Goal: Task Accomplishment & Management: Complete application form

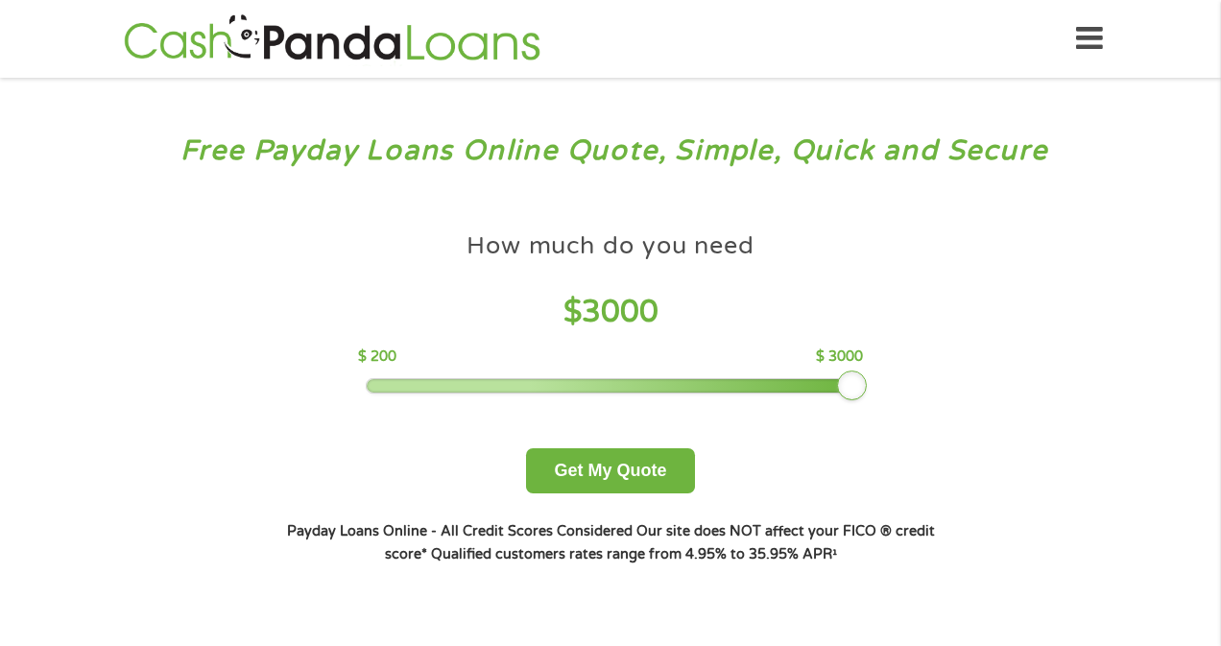
drag, startPoint x: 501, startPoint y: 391, endPoint x: 888, endPoint y: 397, distance: 387.0
click at [888, 397] on div "How much do you need $ 3000 $ 200 $ 3000 Get My Quote" at bounding box center [611, 358] width 672 height 271
click at [625, 478] on button "Get My Quote" at bounding box center [610, 470] width 168 height 45
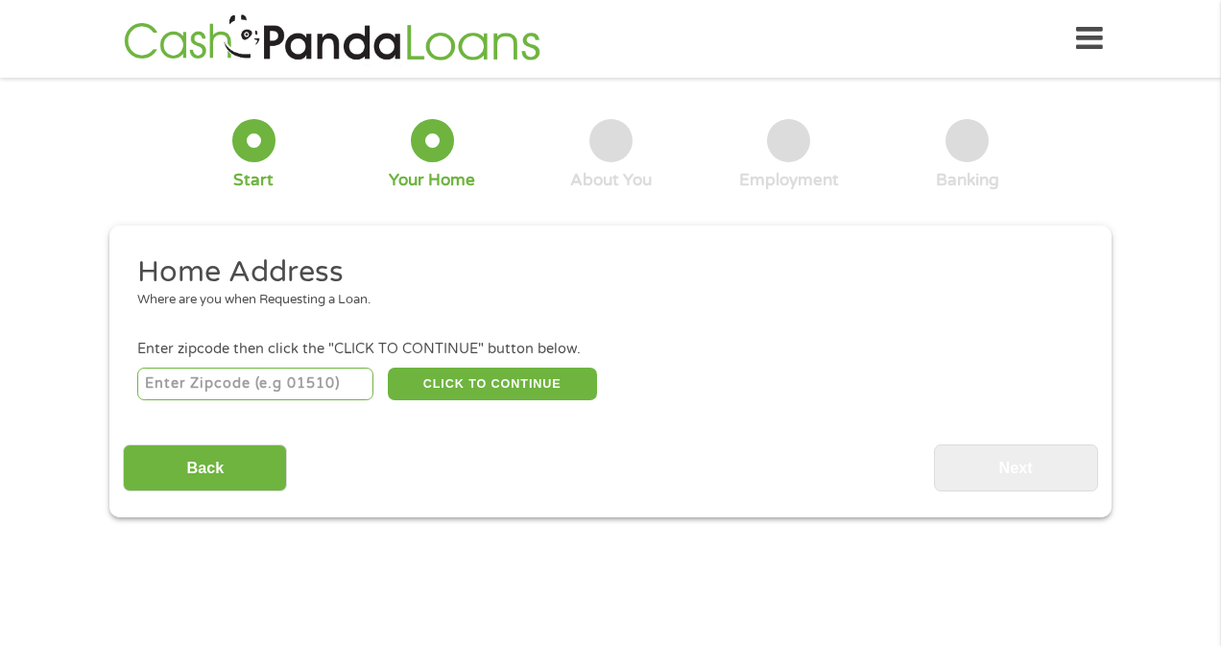
click at [209, 389] on input "number" at bounding box center [255, 384] width 237 height 33
drag, startPoint x: 210, startPoint y: 378, endPoint x: 135, endPoint y: 377, distance: 74.9
click at [135, 377] on li "Enter zipcode then click the "CLICK TO CONTINUE" button below. 11065 CLICK TO C…" at bounding box center [610, 371] width 975 height 64
type input "92124"
click at [488, 380] on button "CLICK TO CONTINUE" at bounding box center [492, 384] width 209 height 33
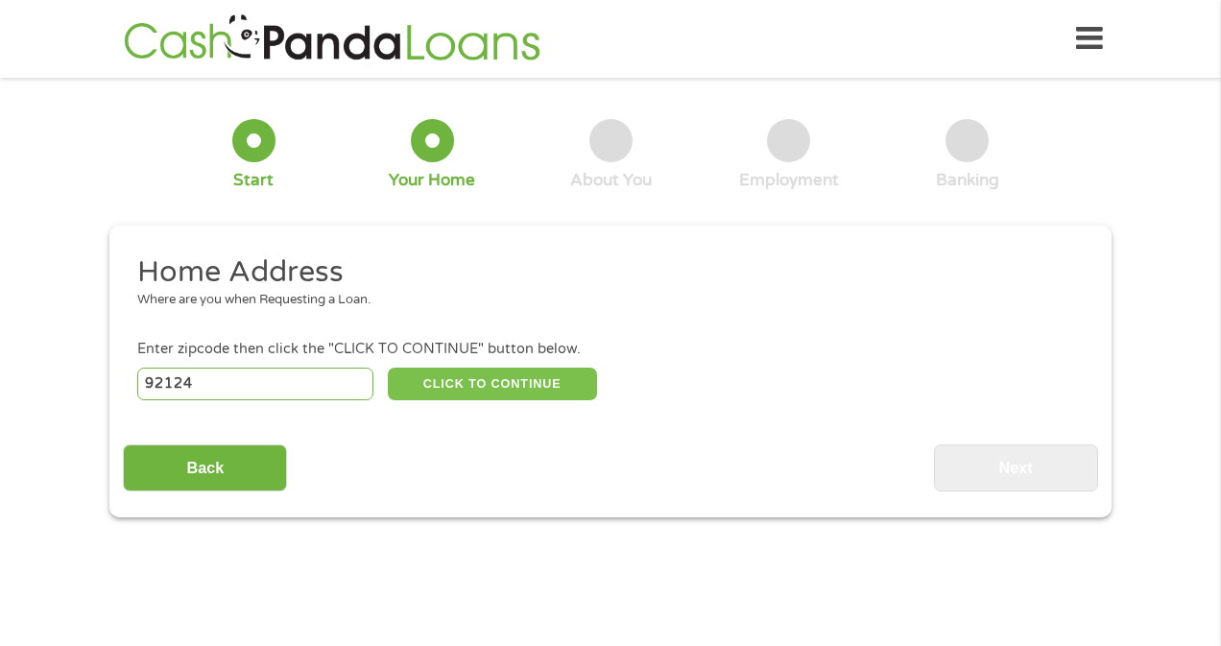
type input "92124"
type input "[GEOGRAPHIC_DATA]"
select select "[US_STATE]"
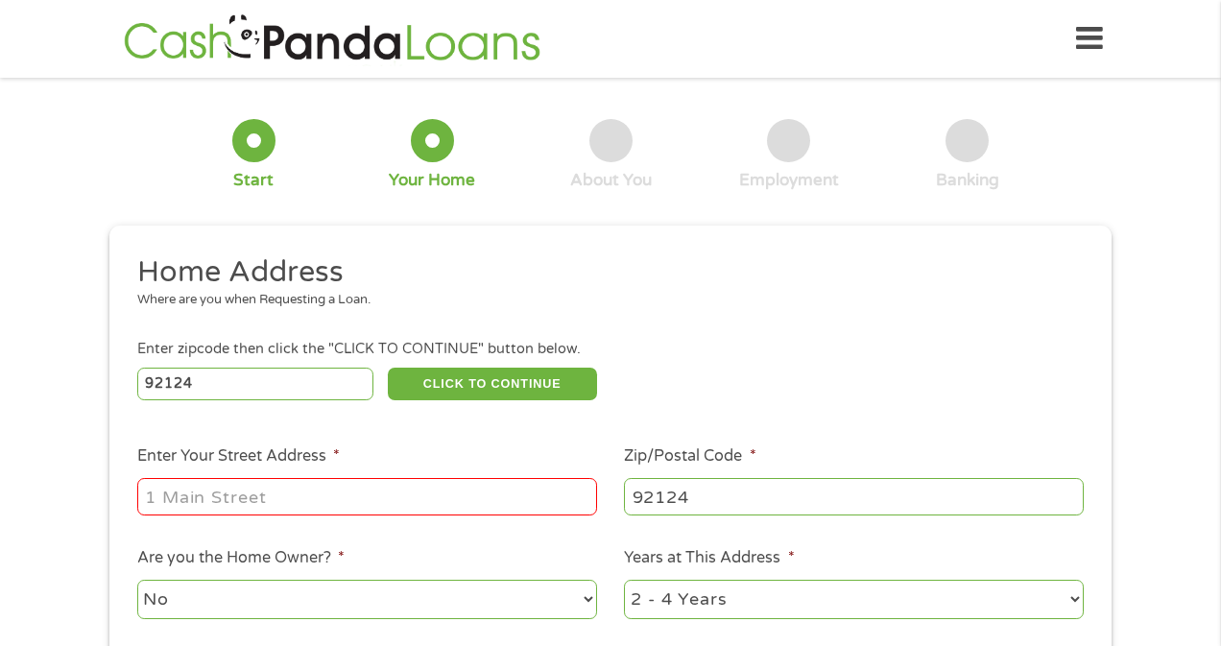
click at [426, 496] on input "Enter Your Street Address *" at bounding box center [367, 496] width 460 height 36
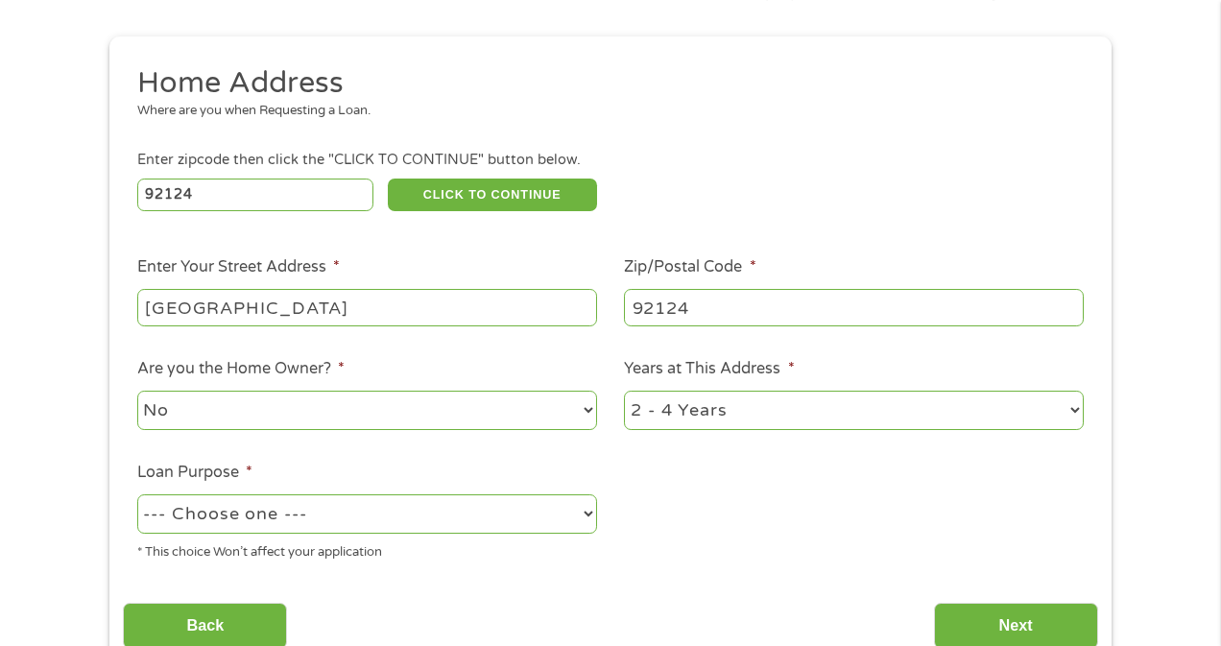
scroll to position [191, 0]
type input "[GEOGRAPHIC_DATA]"
click at [669, 415] on select "1 Year or less 1 - 2 Years 2 - 4 Years Over 4 Years" at bounding box center [854, 408] width 460 height 39
select select "24months"
click at [624, 390] on select "1 Year or less 1 - 2 Years 2 - 4 Years Over 4 Years" at bounding box center [854, 408] width 460 height 39
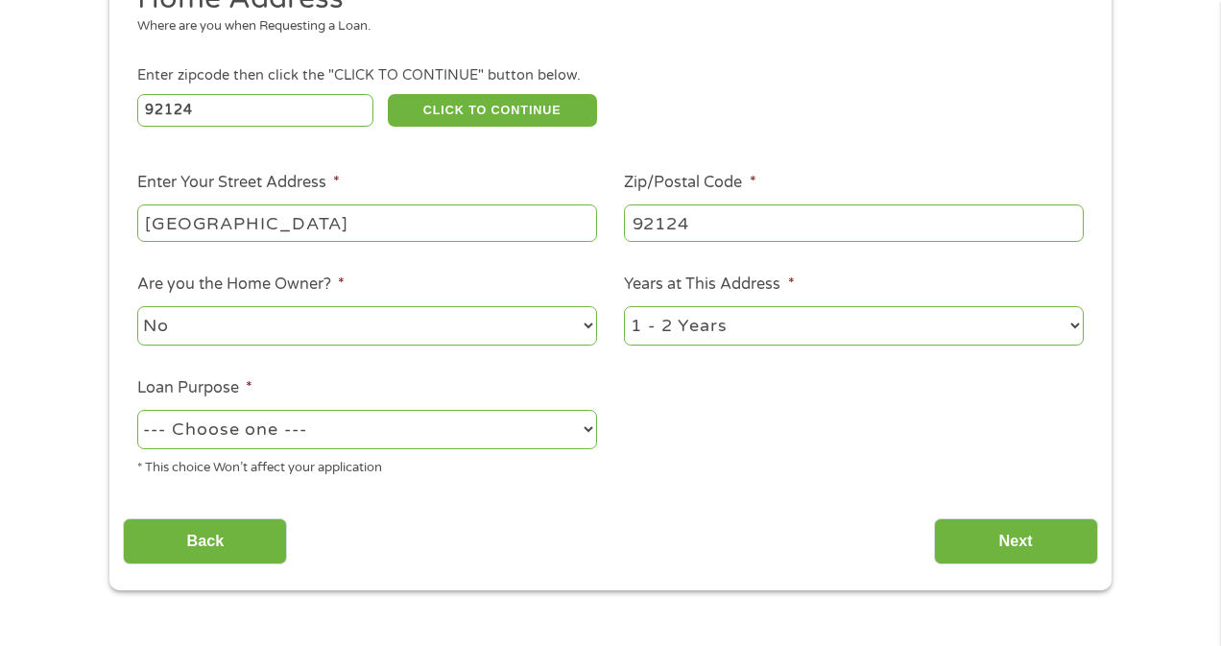
scroll to position [336, 0]
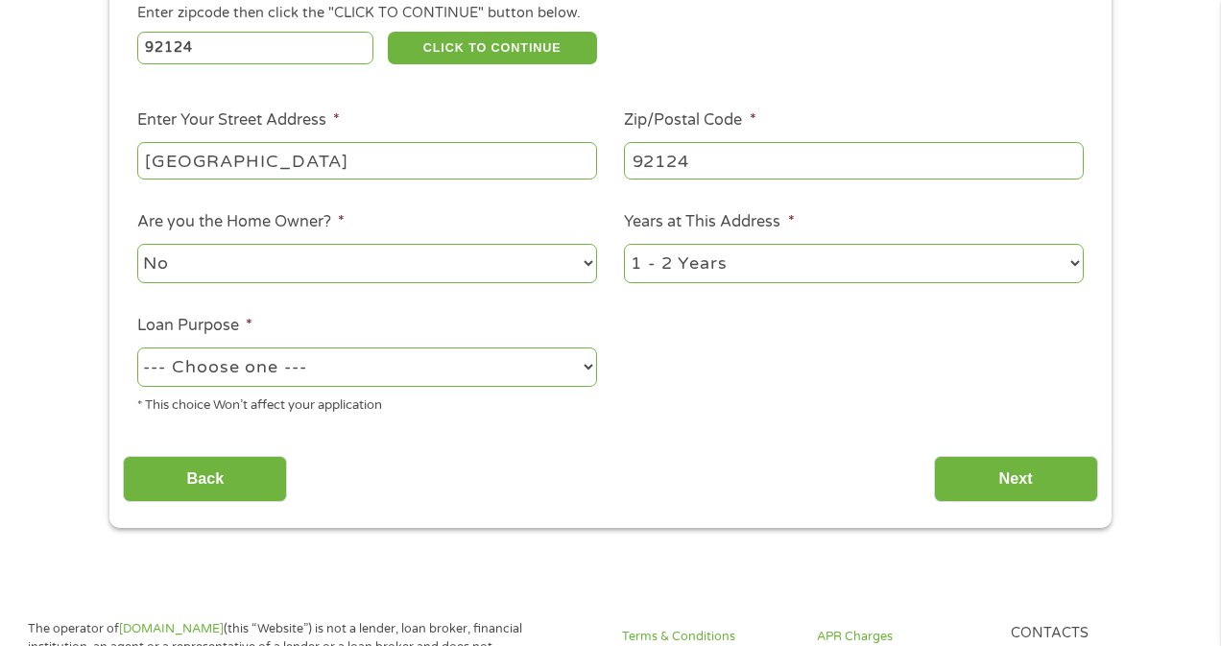
click at [578, 370] on select "--- Choose one --- Pay Bills Debt Consolidation Home Improvement Major Purchase…" at bounding box center [367, 367] width 460 height 39
select select "paybills"
click at [137, 349] on select "--- Choose one --- Pay Bills Debt Consolidation Home Improvement Major Purchase…" at bounding box center [367, 367] width 460 height 39
click at [1017, 481] on input "Next" at bounding box center [1016, 479] width 164 height 47
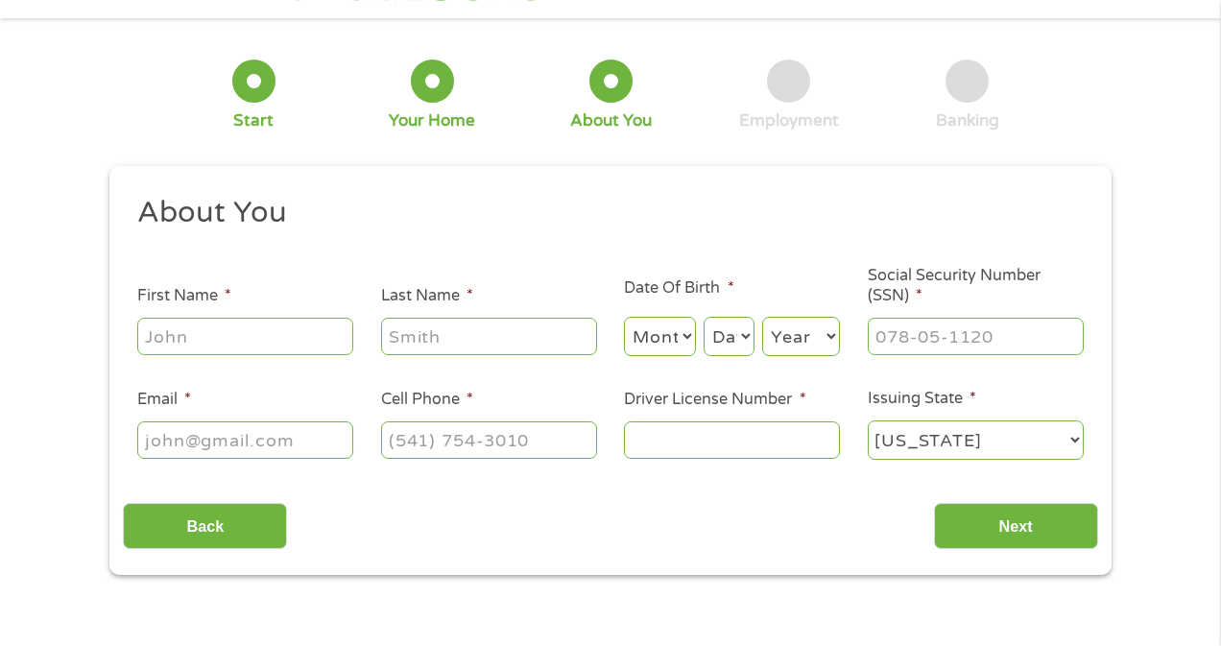
scroll to position [0, 0]
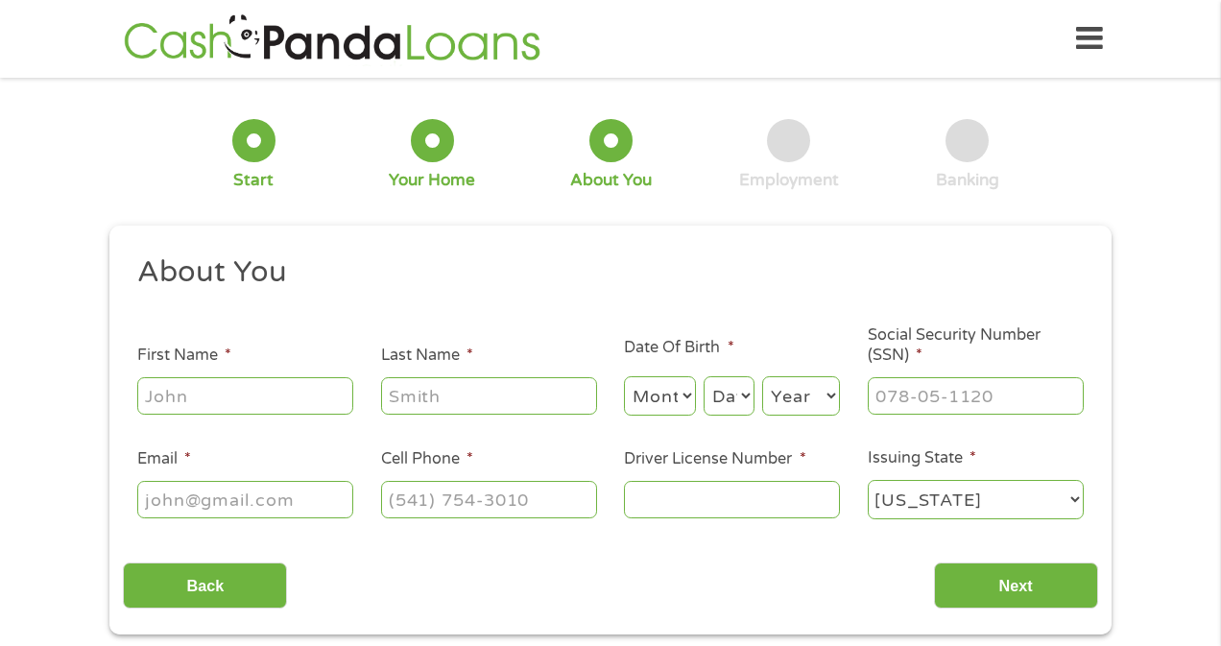
click at [277, 401] on input "First Name *" at bounding box center [245, 395] width 216 height 36
type input "[PERSON_NAME]"
click at [659, 402] on select "Month 1 2 3 4 5 6 7 8 9 10 11 12" at bounding box center [660, 395] width 72 height 39
select select "6"
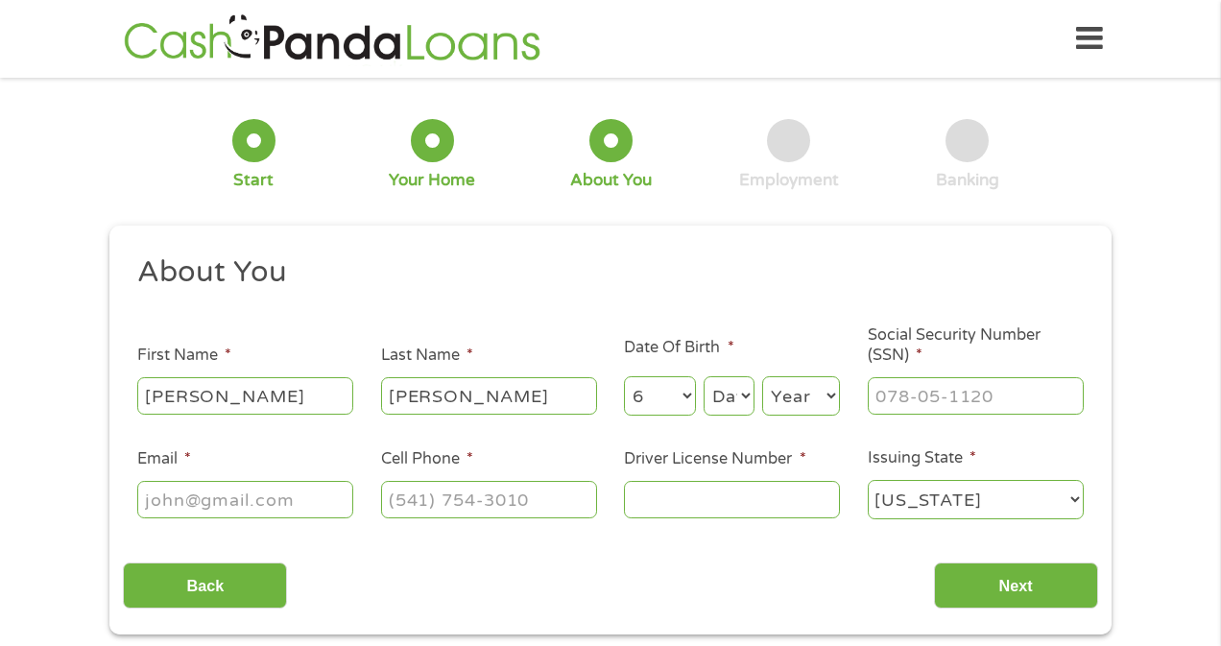
click at [624, 377] on select "Month 1 2 3 4 5 6 7 8 9 10 11 12" at bounding box center [660, 395] width 72 height 39
click at [728, 393] on select "Day 1 2 3 4 5 6 7 8 9 10 11 12 13 14 15 16 17 18 19 20 21 22 23 24 25 26 27 28 …" at bounding box center [729, 395] width 51 height 39
select select "17"
click at [704, 377] on select "Day 1 2 3 4 5 6 7 8 9 10 11 12 13 14 15 16 17 18 19 20 21 22 23 24 25 26 27 28 …" at bounding box center [729, 395] width 51 height 39
click at [814, 399] on select "Year [DATE] 2006 2005 2004 2003 2002 2001 2000 1999 1998 1997 1996 1995 1994 19…" at bounding box center [801, 395] width 78 height 39
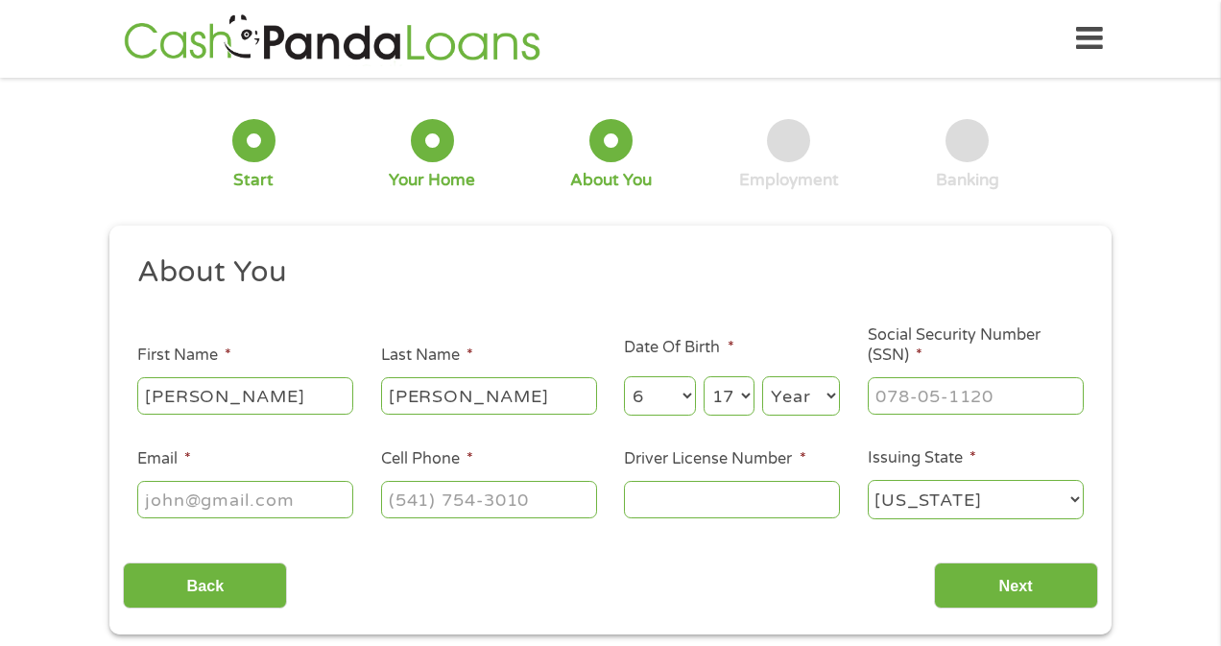
select select "1988"
click at [762, 377] on select "Year [DATE] 2006 2005 2004 2003 2002 2001 2000 1999 1998 1997 1996 1995 1994 19…" at bounding box center [801, 395] width 78 height 39
click at [883, 402] on input "___-__-____" at bounding box center [976, 395] width 216 height 36
type input "618-44-8412"
click at [247, 514] on input "Email *" at bounding box center [245, 499] width 216 height 36
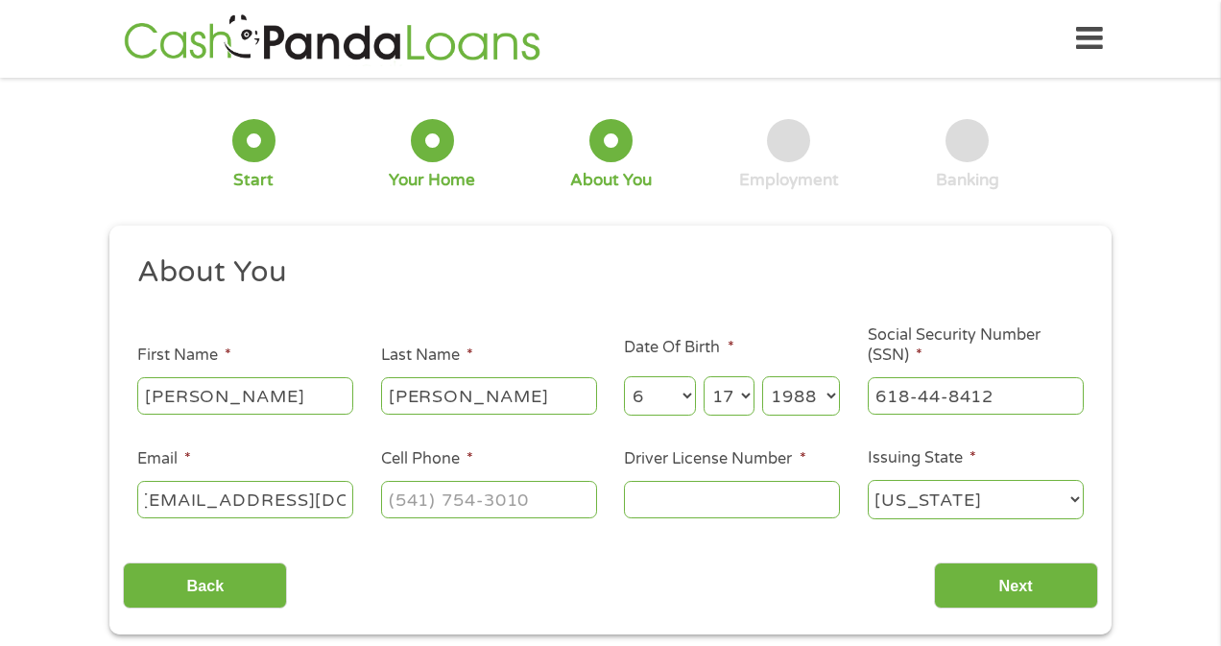
scroll to position [0, 35]
type input "[EMAIL_ADDRESS][DOMAIN_NAME]"
type input "[PHONE_NUMBER]"
click at [677, 503] on input "Driver License Number *" at bounding box center [732, 499] width 216 height 36
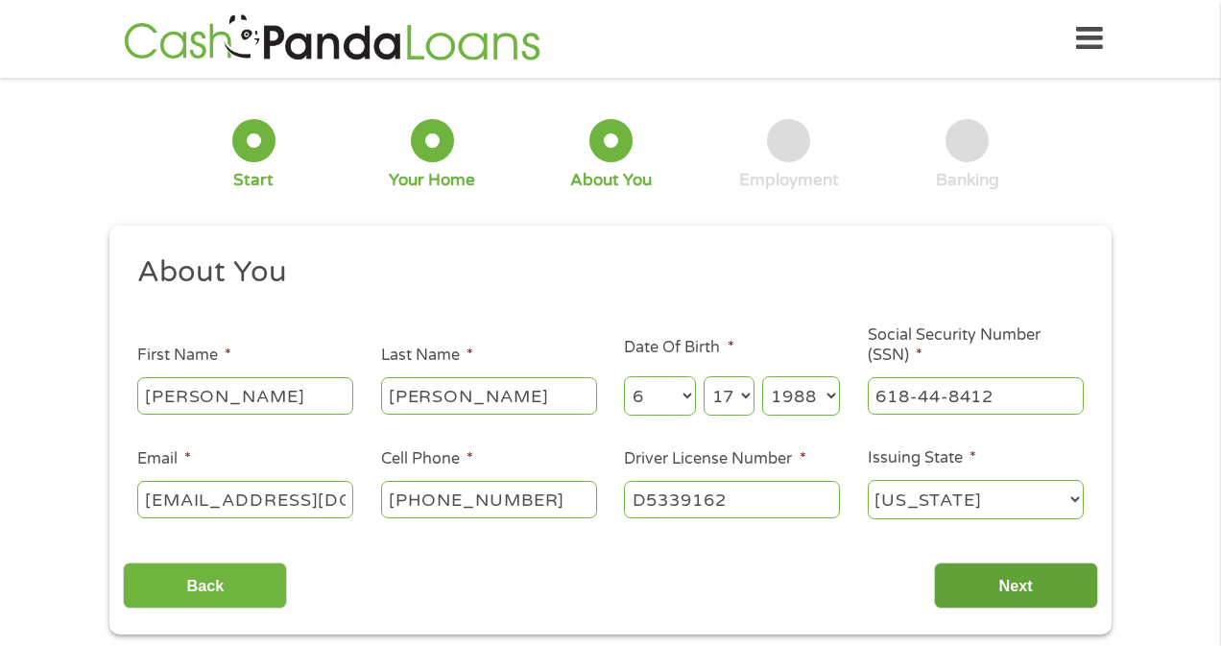
type input "D5339162"
click at [1036, 589] on input "Next" at bounding box center [1016, 586] width 164 height 47
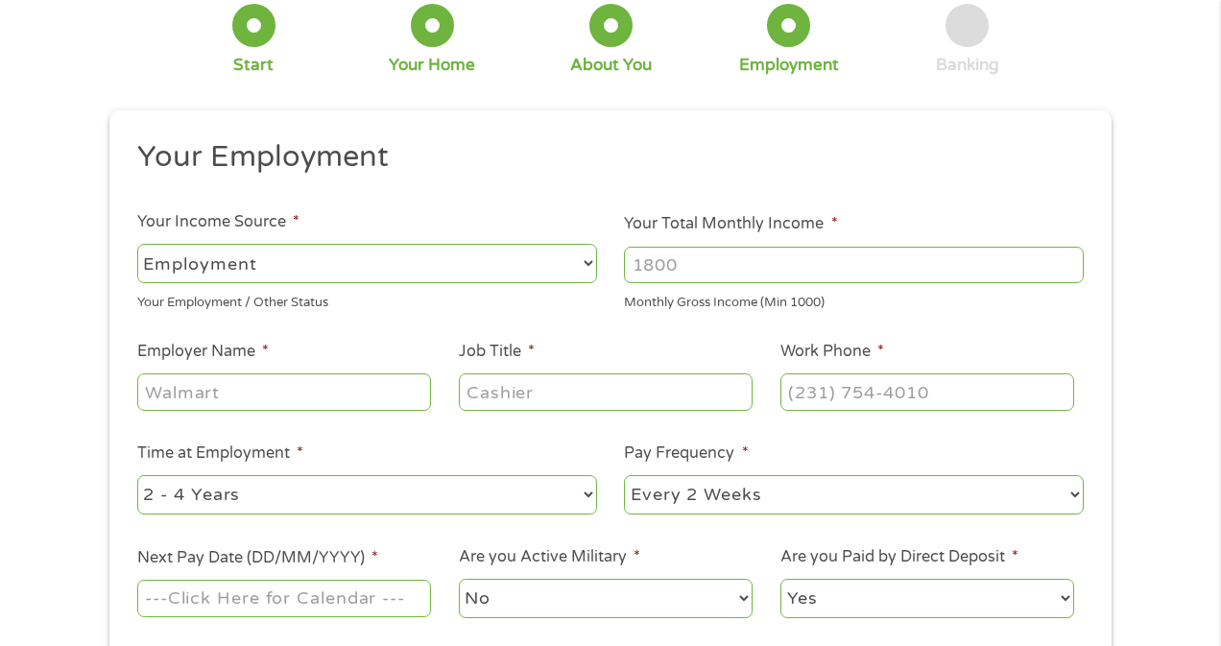
scroll to position [120, 0]
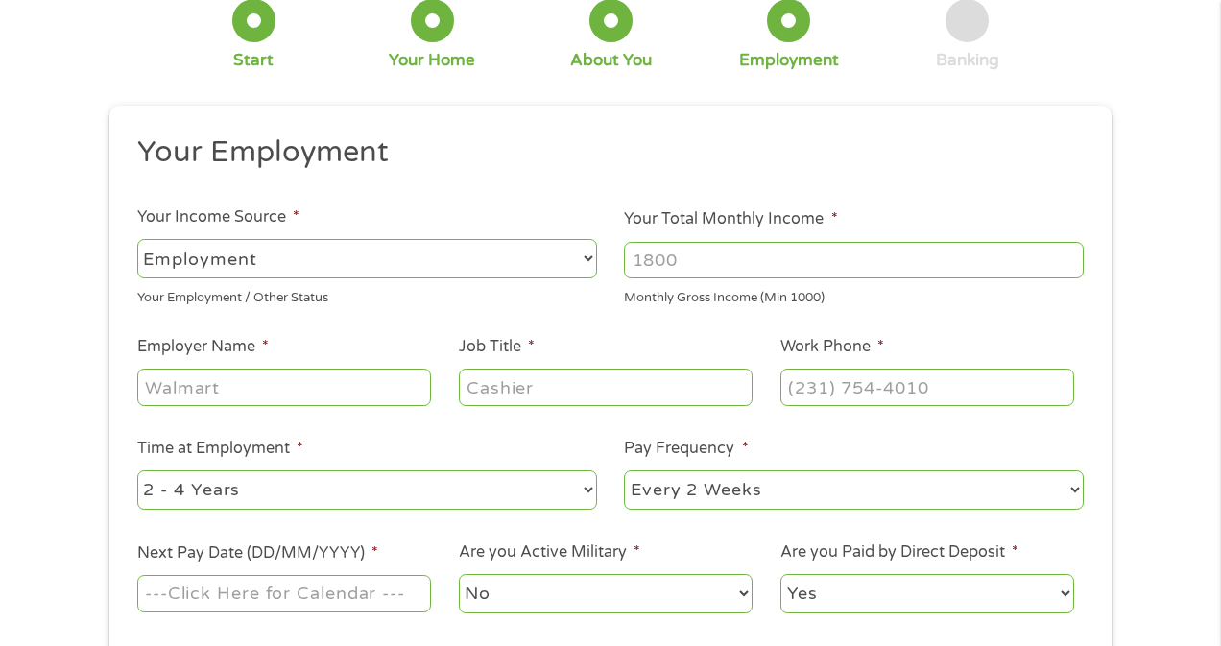
click at [572, 266] on select "--- Choose one --- Employment [DEMOGRAPHIC_DATA] Benefits" at bounding box center [367, 258] width 460 height 39
click at [717, 257] on input "Your Total Monthly Income *" at bounding box center [854, 260] width 460 height 36
type input "4000"
click at [299, 400] on input "Employer Name *" at bounding box center [284, 387] width 294 height 36
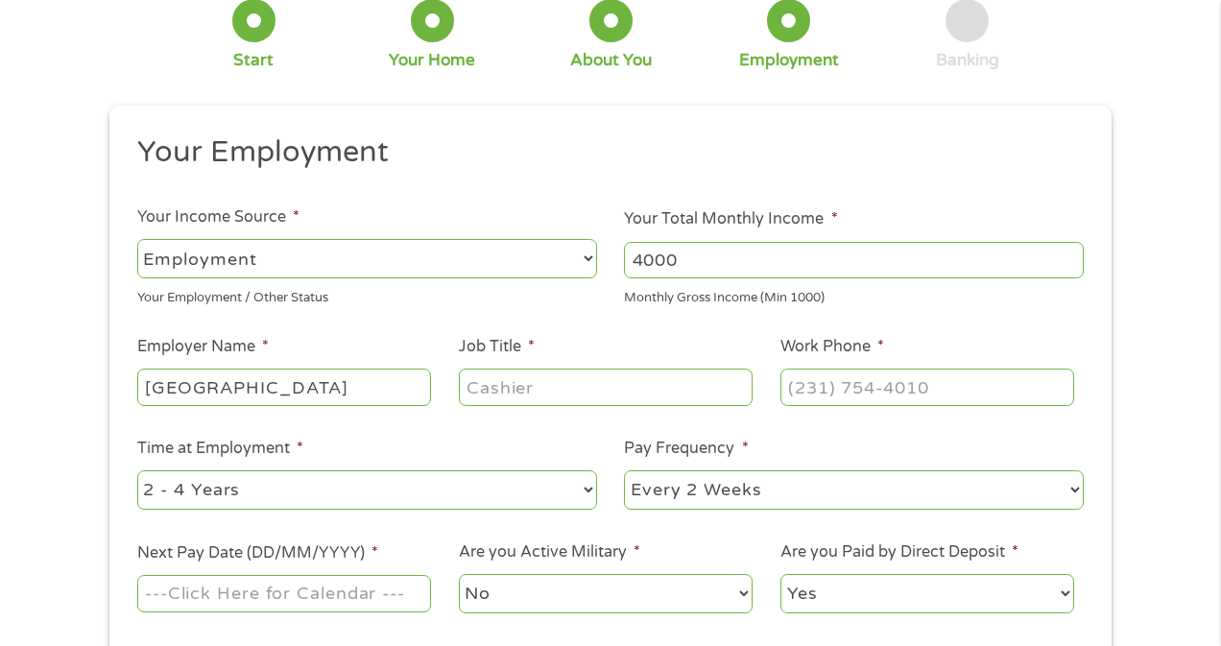
type input "[GEOGRAPHIC_DATA]"
click at [530, 389] on input "Job Title *" at bounding box center [606, 387] width 294 height 36
type input "Substitute Teacher"
type input "(___) ___-____"
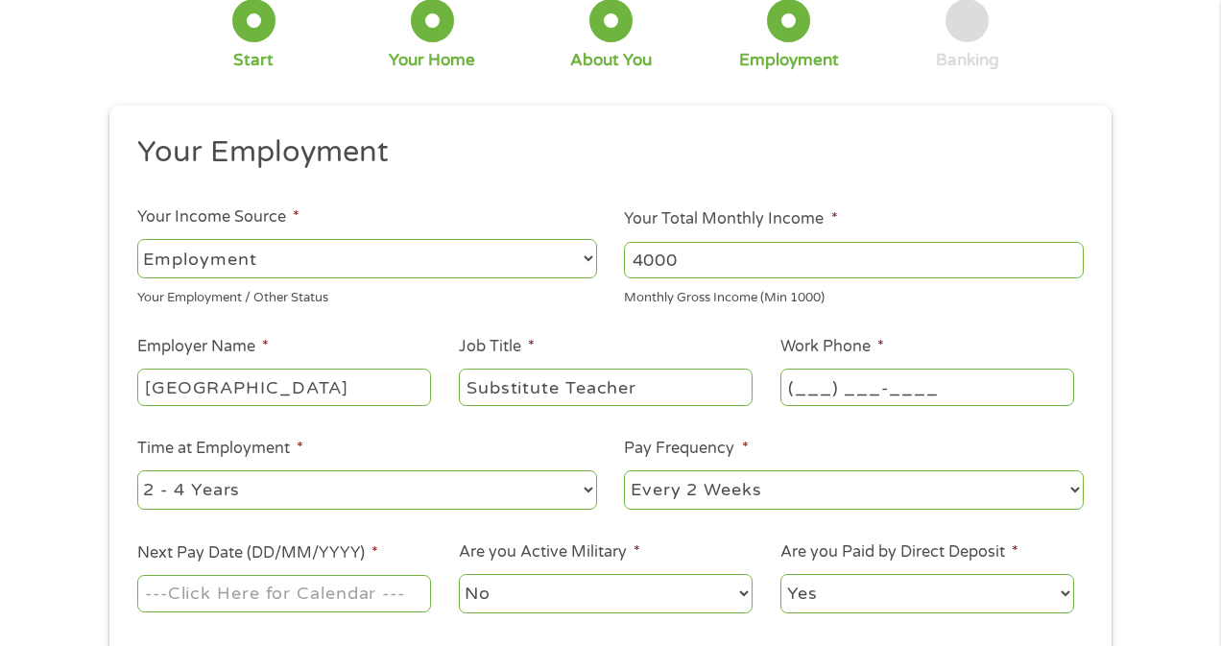
click at [810, 388] on input "(___) ___-____" at bounding box center [928, 387] width 294 height 36
click at [796, 389] on input "(___) ___-____" at bounding box center [928, 387] width 294 height 36
click at [802, 386] on input "(___) ___-____" at bounding box center [928, 387] width 294 height 36
paste input "6"
type input "(619) ___-____"
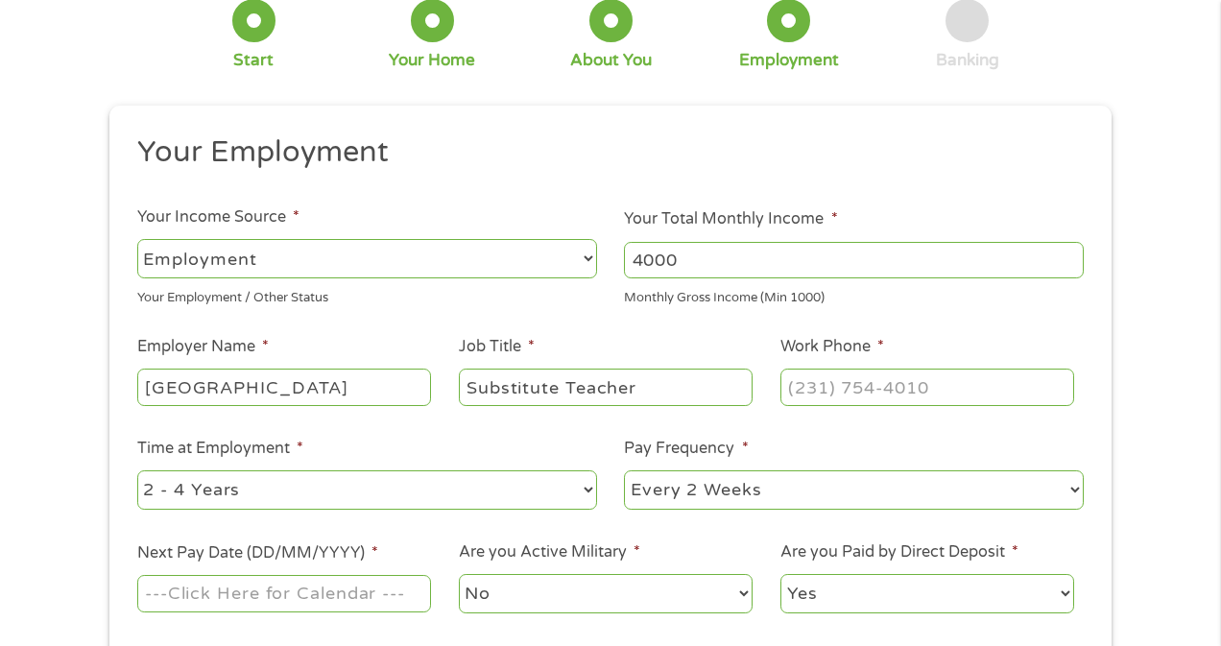
type input "(___) ___-____"
type input "(619) 42_-____"
type input "(___) ___-____"
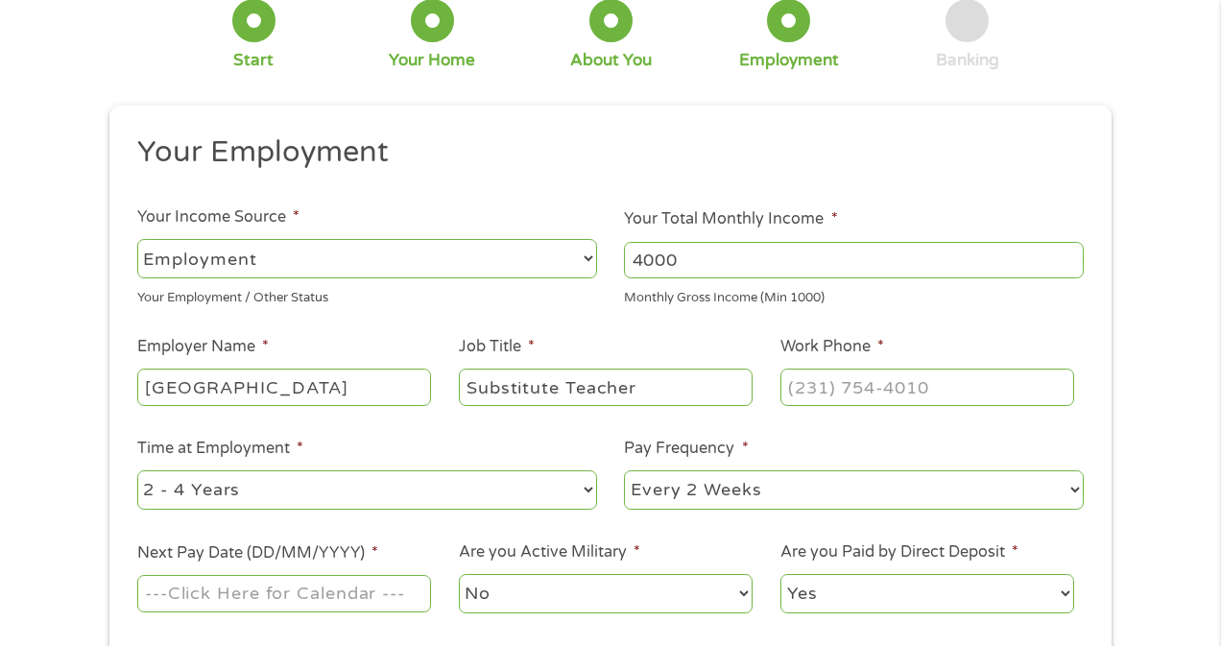
type input "(___) ___-____"
type input "[PHONE_NUMBER]"
click at [595, 440] on li "Time at Employment * --- Choose one --- 1 Year or less 1 - 2 Years 2 - 4 Years …" at bounding box center [367, 475] width 488 height 76
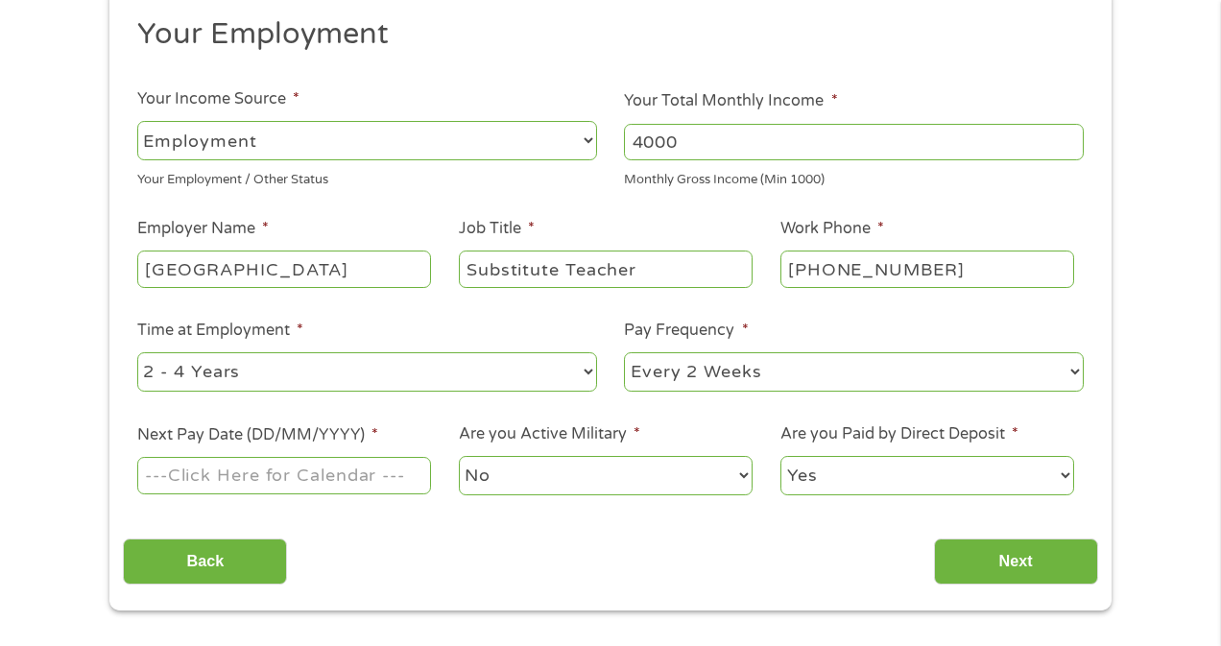
scroll to position [252, 0]
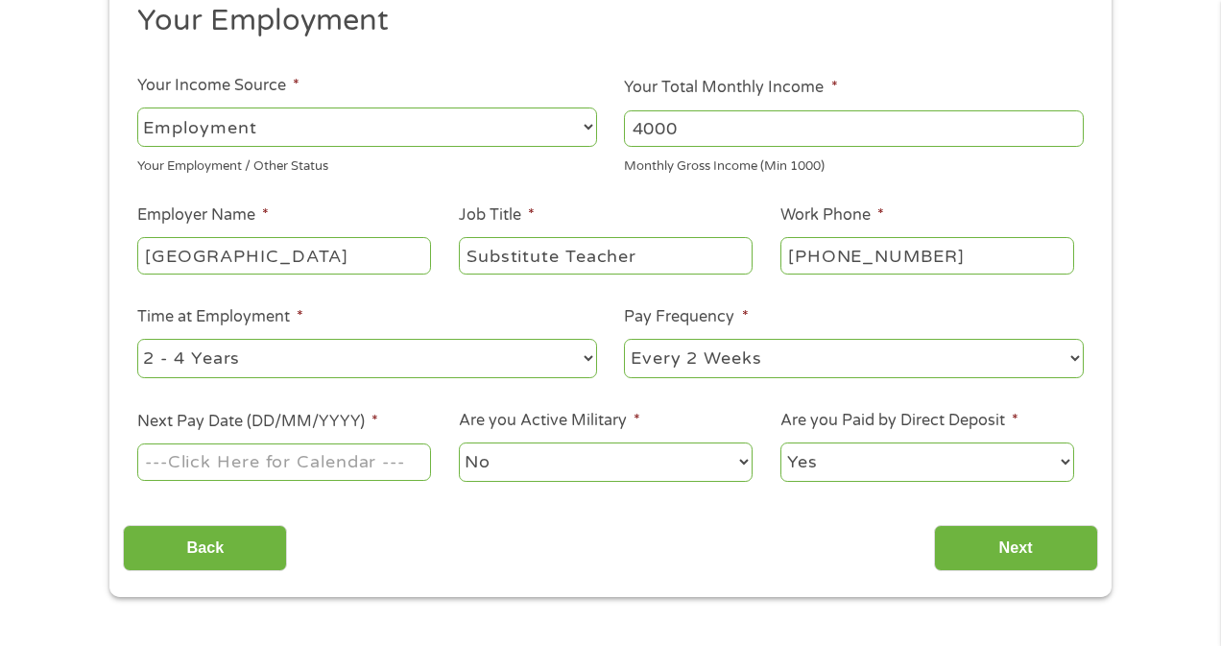
click at [702, 365] on select "--- Choose one --- Every 2 Weeks Every Week Monthly Semi-Monthly" at bounding box center [854, 358] width 460 height 39
select select "monthly"
click at [624, 339] on select "--- Choose one --- Every 2 Weeks Every Week Monthly Semi-Monthly" at bounding box center [854, 358] width 460 height 39
click at [583, 365] on select "--- Choose one --- 1 Year or less 1 - 2 Years 2 - 4 Years Over 4 Years" at bounding box center [367, 358] width 460 height 39
select select "24months"
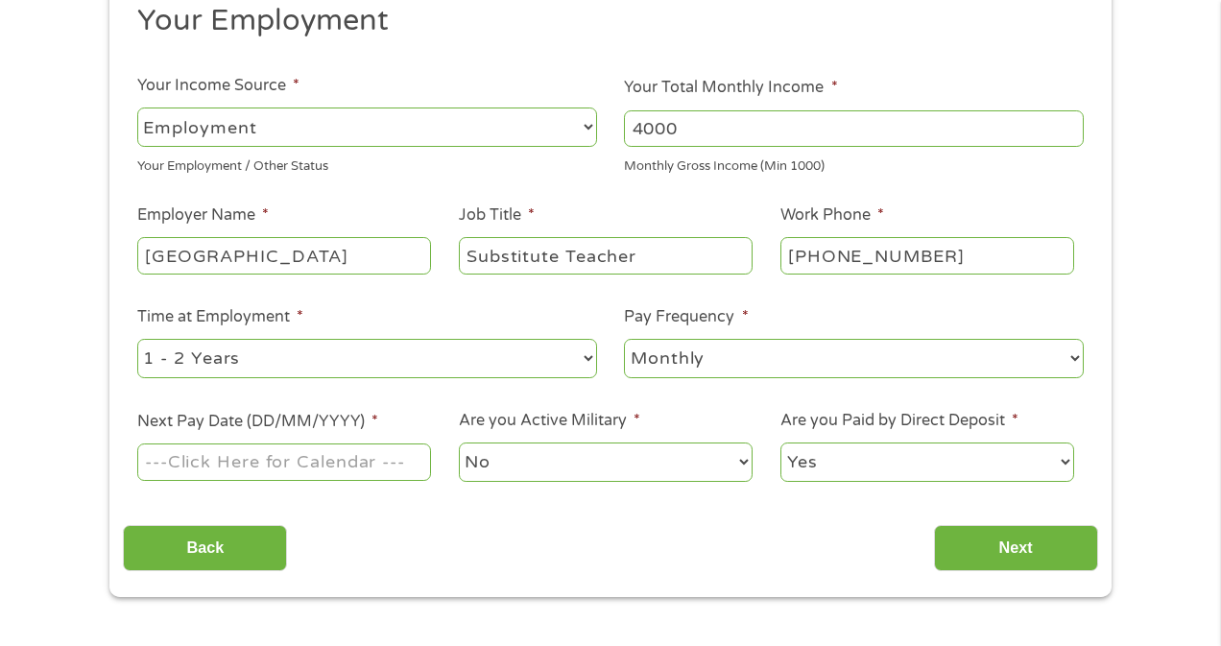
click at [137, 339] on select "--- Choose one --- 1 Year or less 1 - 2 Years 2 - 4 Years Over 4 Years" at bounding box center [367, 358] width 460 height 39
click at [341, 469] on input "Next Pay Date (DD/MM/YYYY) *" at bounding box center [284, 462] width 294 height 36
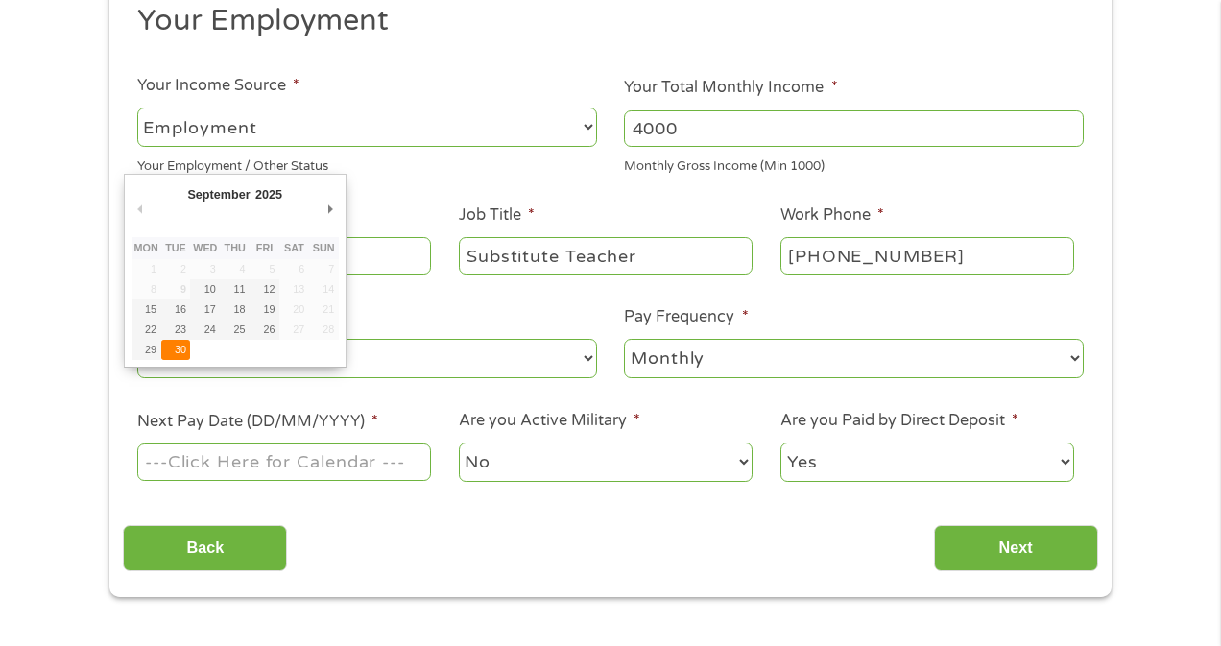
type input "[DATE]"
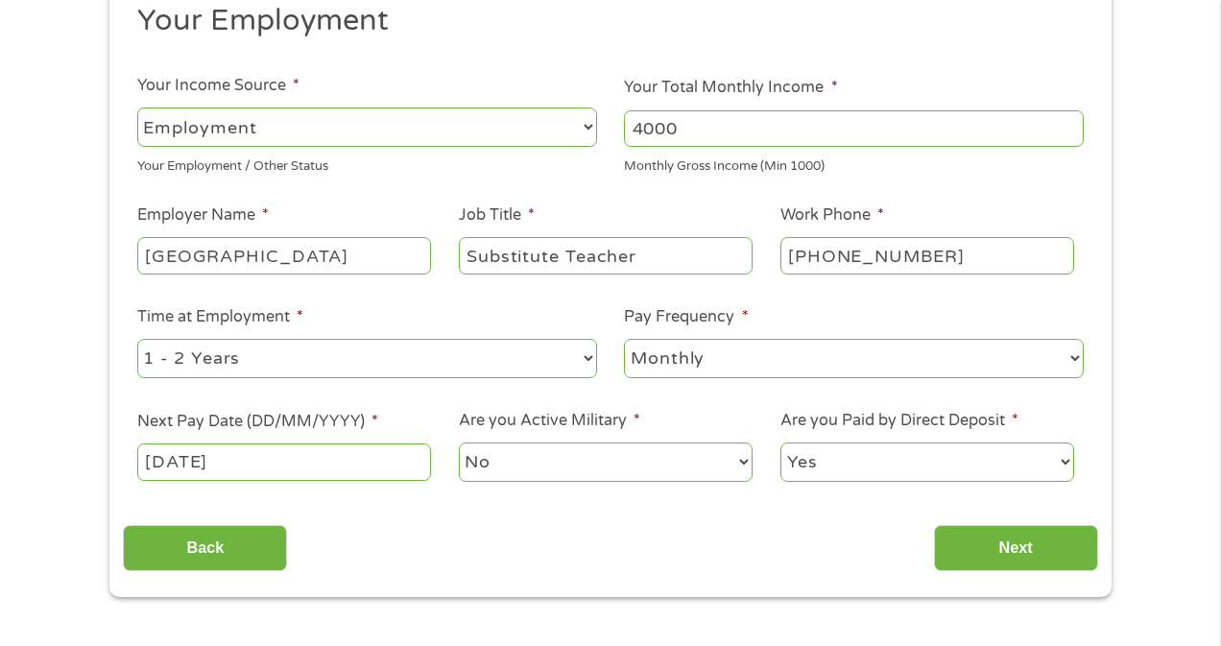
click at [572, 463] on select "No Yes" at bounding box center [606, 462] width 294 height 39
click at [459, 443] on select "No Yes" at bounding box center [606, 462] width 294 height 39
click at [936, 461] on select "Yes No" at bounding box center [928, 462] width 294 height 39
click at [996, 549] on input "Next" at bounding box center [1016, 548] width 164 height 47
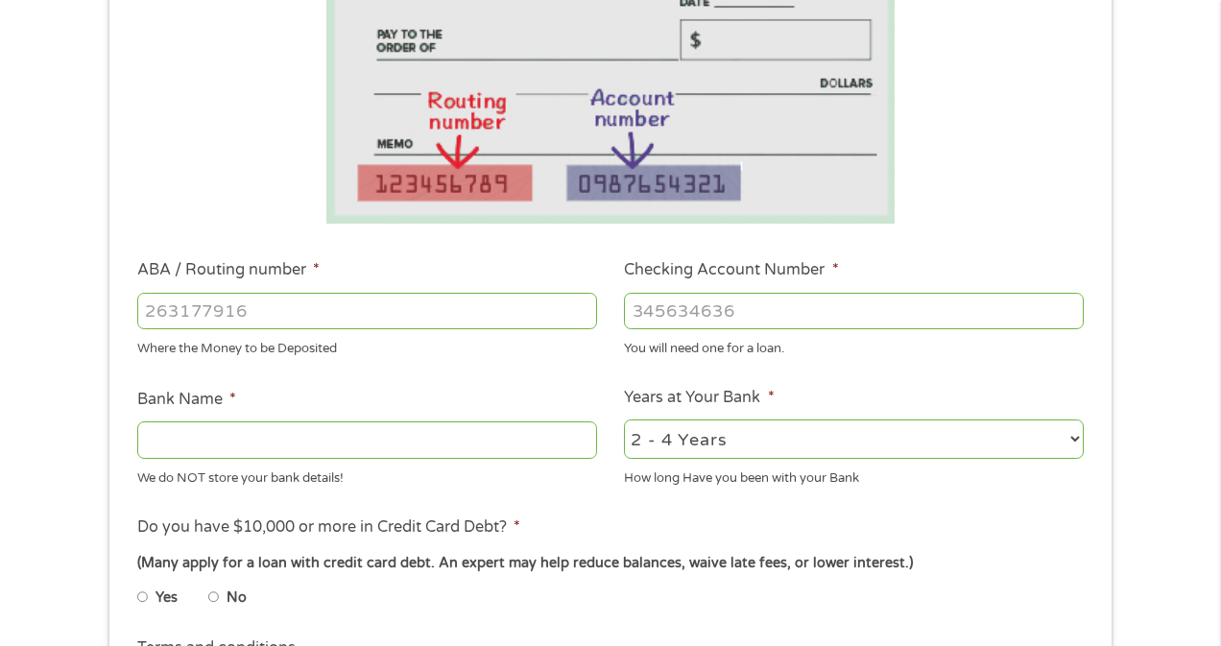
scroll to position [363, 0]
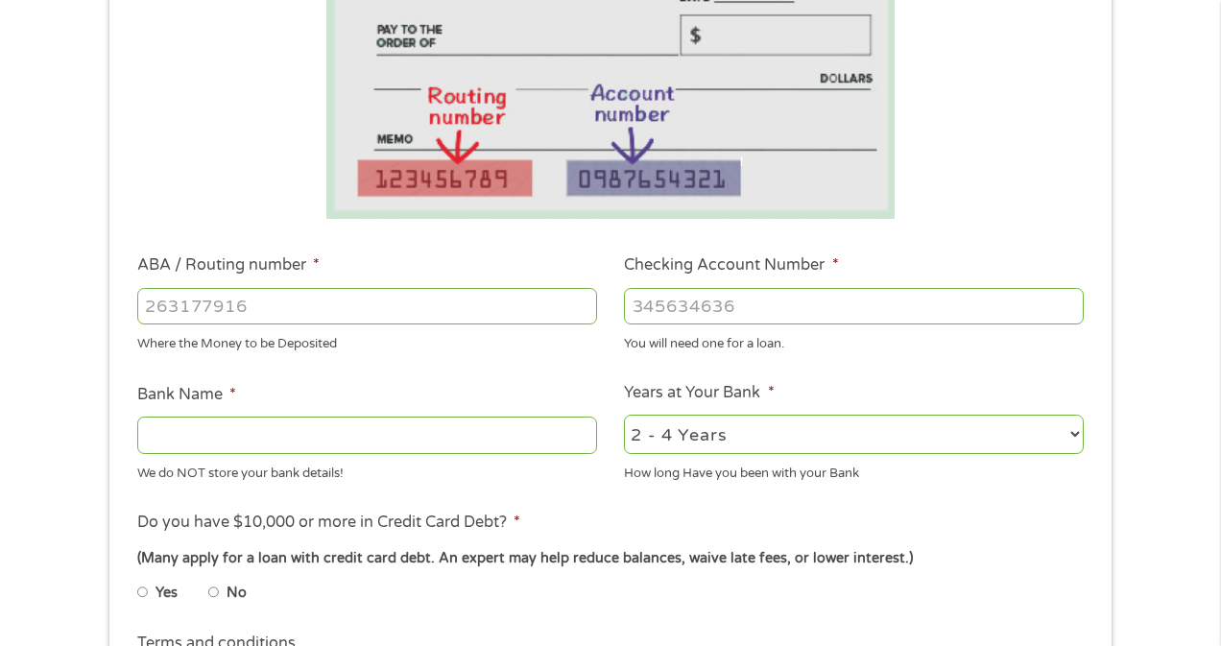
click at [204, 311] on input "ABA / Routing number *" at bounding box center [367, 306] width 460 height 36
click at [225, 308] on input "ABA / Routing number *" at bounding box center [367, 306] width 460 height 36
type input "121042882"
type input "[PERSON_NAME] FARGO BANK NA"
type input "121042882"
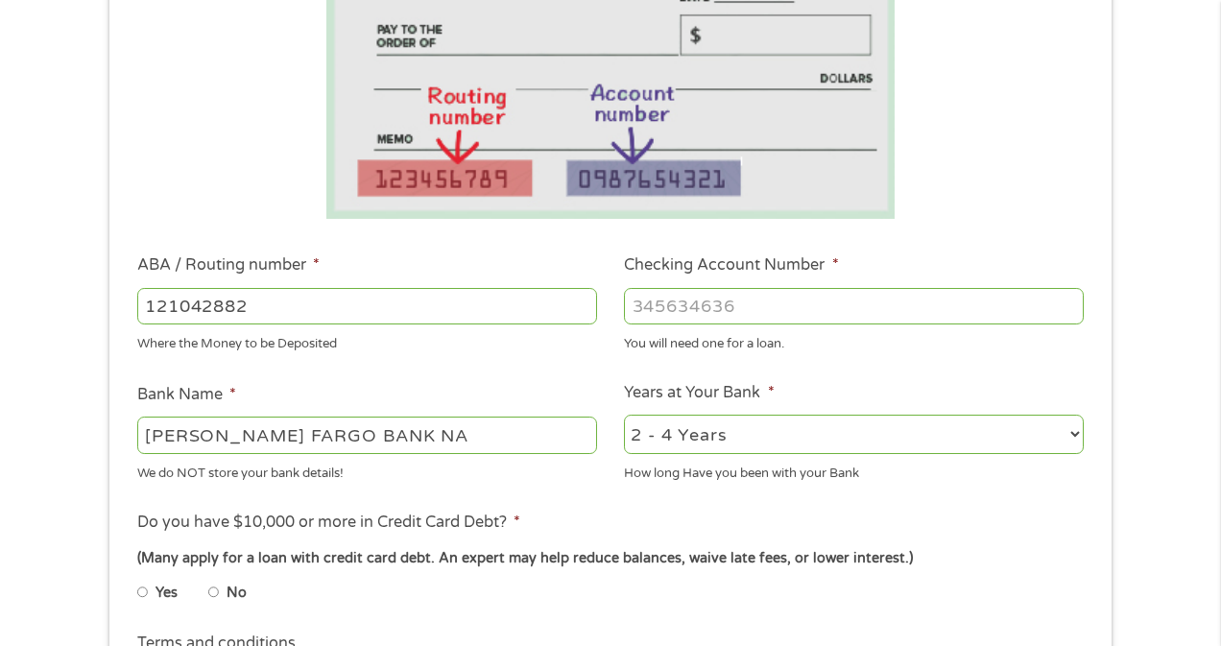
click at [705, 301] on input "Checking Account Number *" at bounding box center [854, 306] width 460 height 36
type input "9759476493"
click at [738, 440] on select "2 - 4 Years 6 - 12 Months 1 - 2 Years Over 4 Years" at bounding box center [854, 434] width 460 height 39
select select "60months"
click at [624, 415] on select "2 - 4 Years 6 - 12 Months 1 - 2 Years Over 4 Years" at bounding box center [854, 434] width 460 height 39
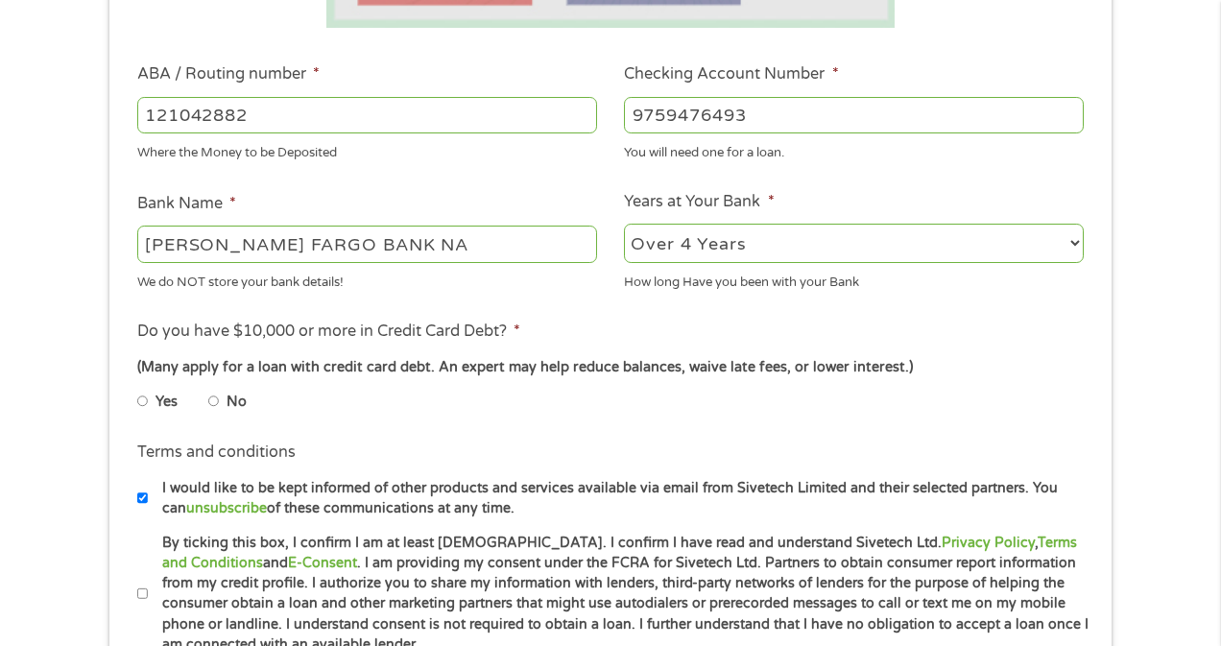
scroll to position [560, 0]
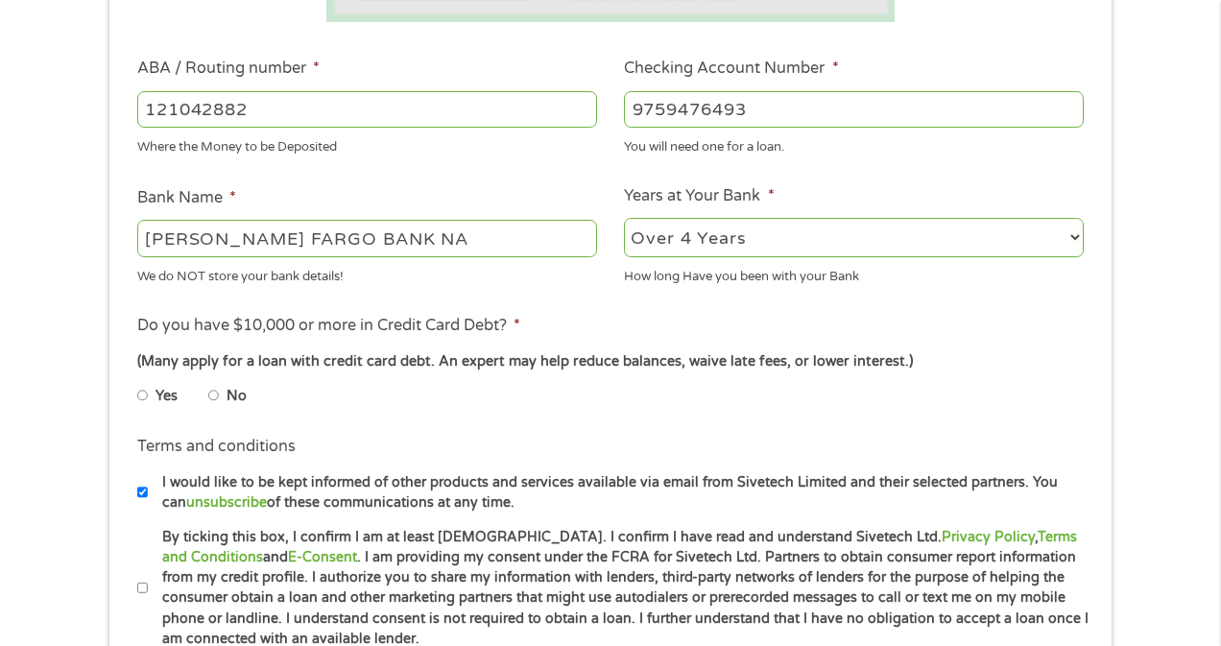
click at [143, 398] on input "Yes" at bounding box center [143, 395] width 12 height 31
radio input "true"
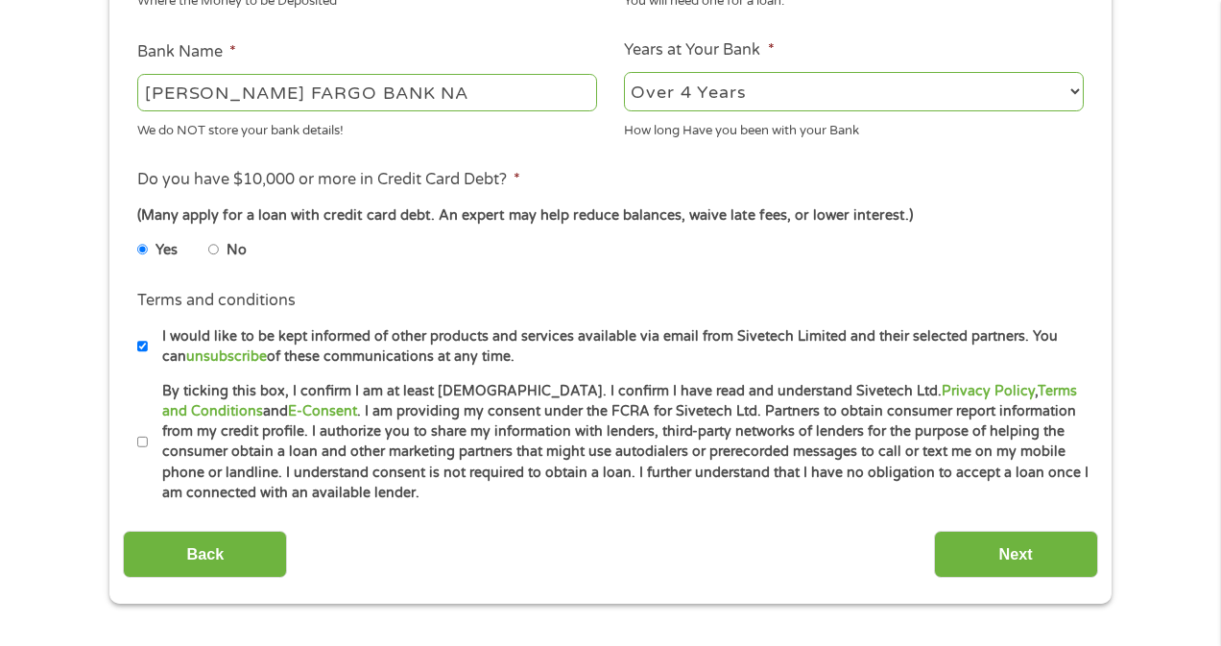
scroll to position [713, 0]
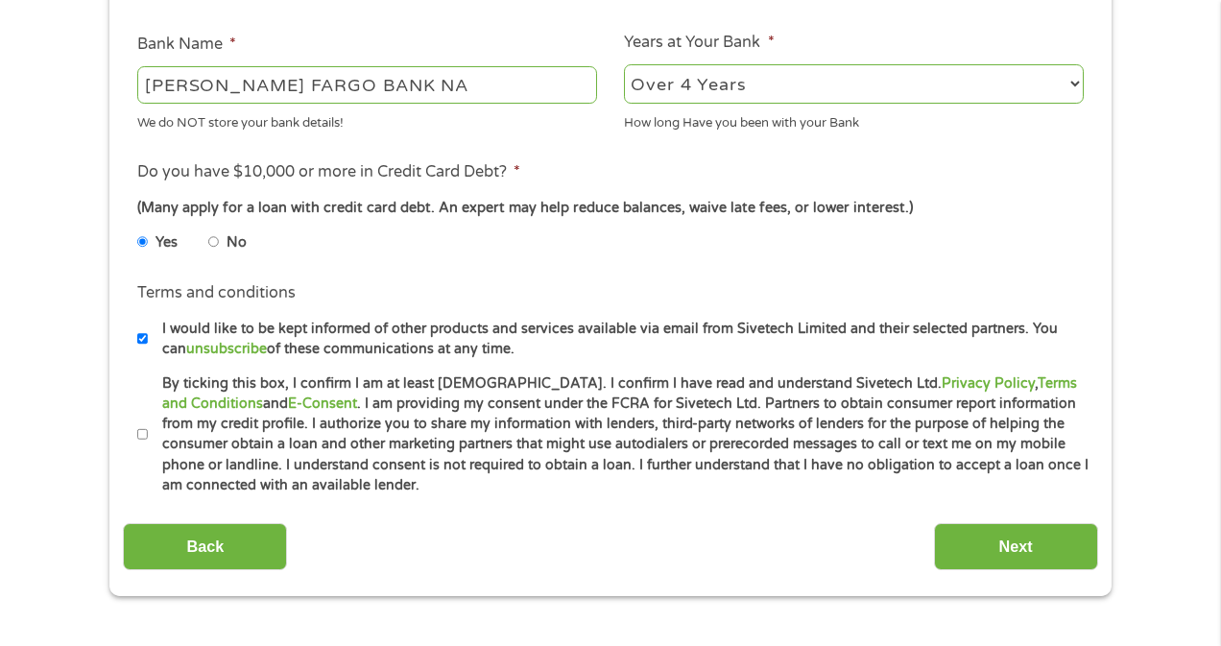
click at [142, 437] on input "By ticking this box, I confirm I am at least [DEMOGRAPHIC_DATA]. I confirm I ha…" at bounding box center [143, 435] width 12 height 31
checkbox input "true"
click at [1079, 544] on input "Next" at bounding box center [1016, 546] width 164 height 47
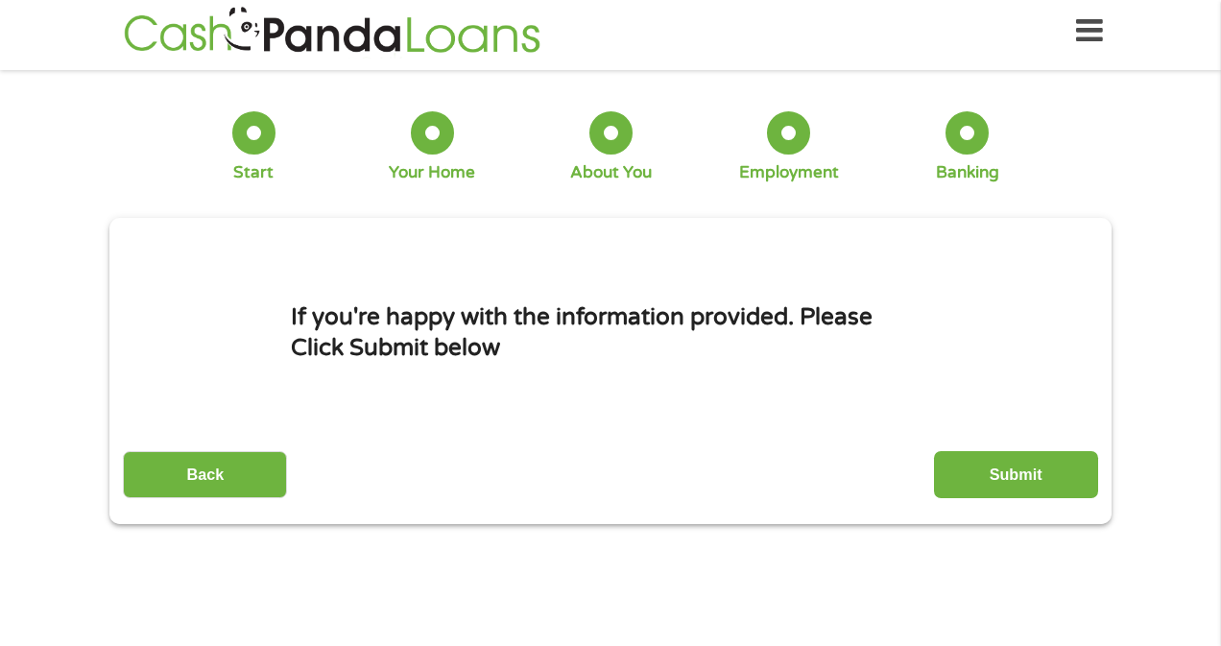
scroll to position [0, 0]
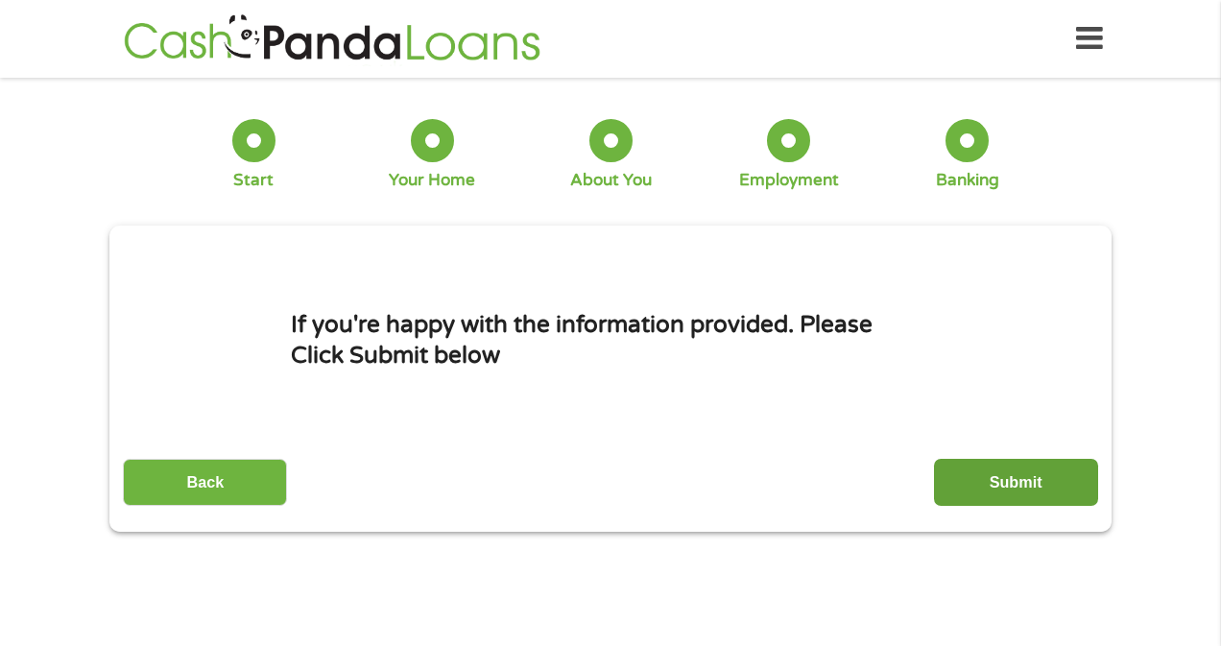
click at [986, 488] on input "Submit" at bounding box center [1016, 482] width 164 height 47
